Goal: Information Seeking & Learning: Learn about a topic

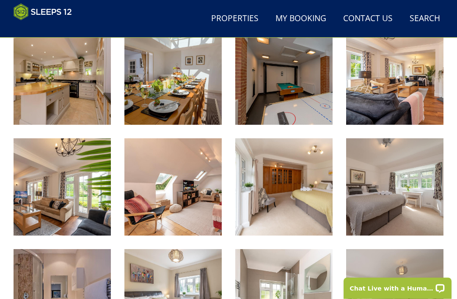
scroll to position [457, 0]
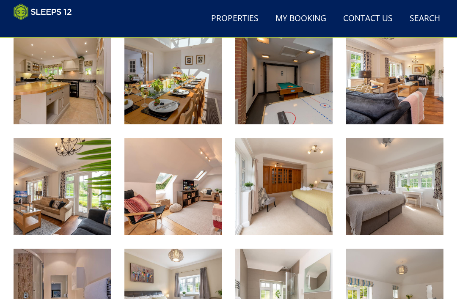
click at [187, 207] on img at bounding box center [172, 186] width 97 height 97
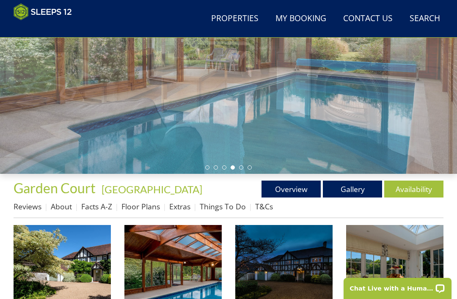
scroll to position [149, 0]
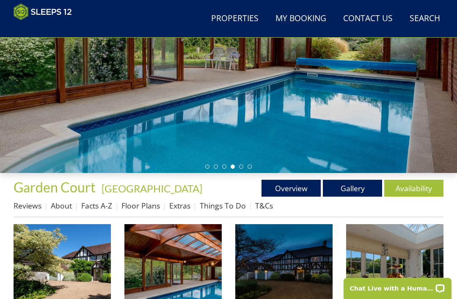
click at [143, 208] on link "Floor Plans" at bounding box center [140, 205] width 38 height 10
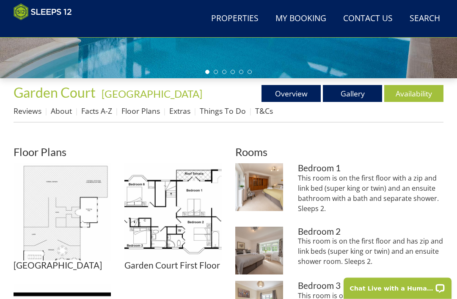
scroll to position [244, 0]
click at [176, 228] on img at bounding box center [172, 211] width 97 height 97
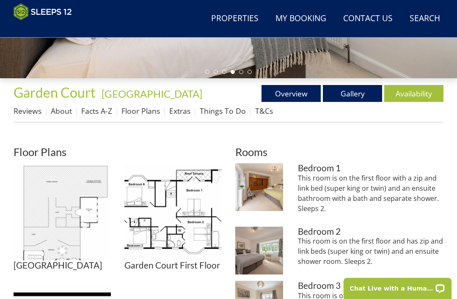
click at [357, 95] on link "Gallery" at bounding box center [352, 93] width 59 height 17
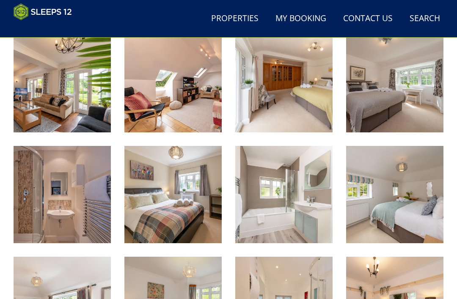
scroll to position [559, 0]
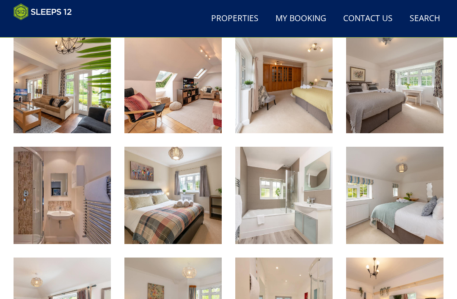
click at [84, 214] on img at bounding box center [62, 195] width 97 height 97
